Goal: Find specific page/section: Find specific page/section

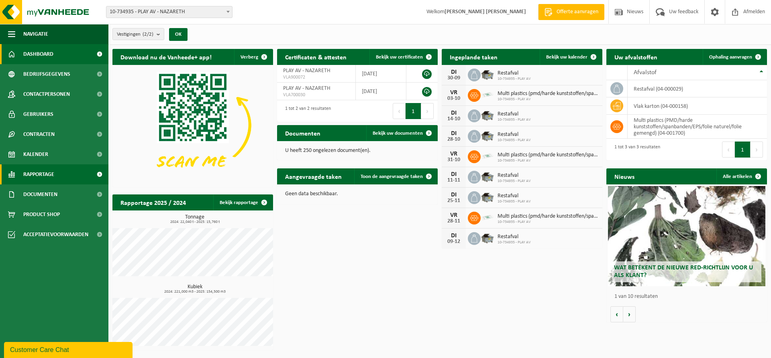
click at [38, 171] on span "Rapportage" at bounding box center [38, 175] width 31 height 20
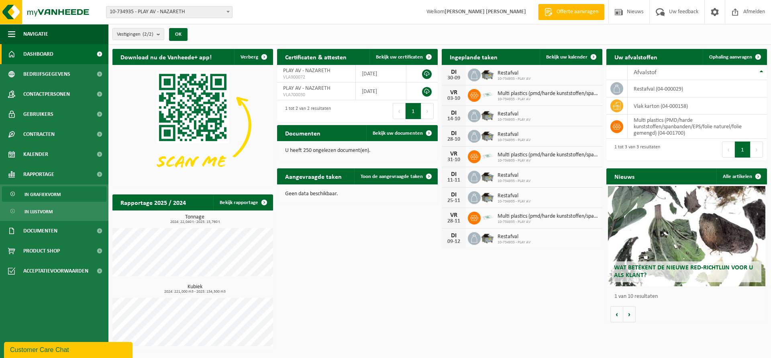
click at [42, 195] on span "In grafiekvorm" at bounding box center [42, 194] width 36 height 15
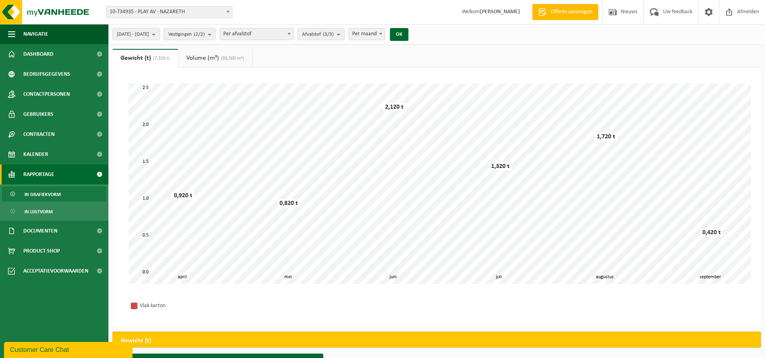
click at [422, 77] on div "Even geduld. Door de grote hoeveelheid gegevens duurt het laden even. mei juni …" at bounding box center [436, 183] width 632 height 217
